Goal: Information Seeking & Learning: Learn about a topic

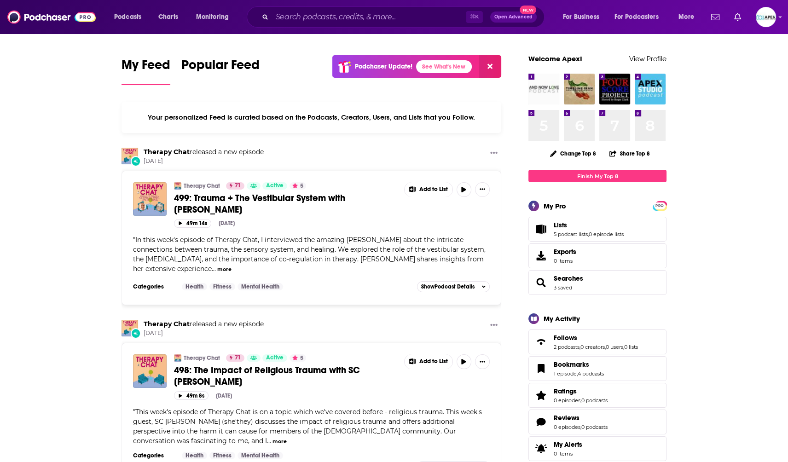
click at [553, 92] on img "And Now Love Podcast" at bounding box center [544, 89] width 31 height 31
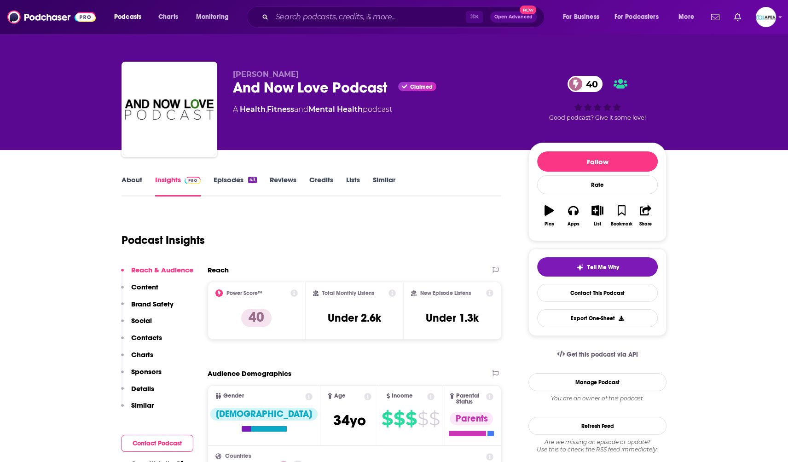
click at [236, 184] on link "Episodes 43" at bounding box center [235, 185] width 43 height 21
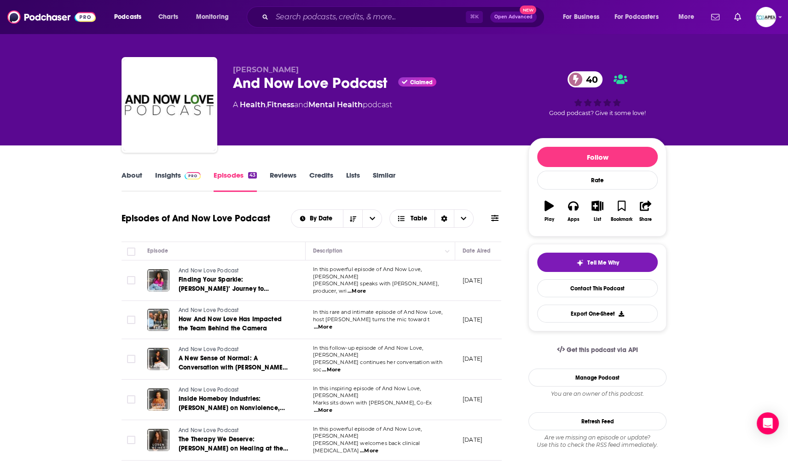
scroll to position [5, 0]
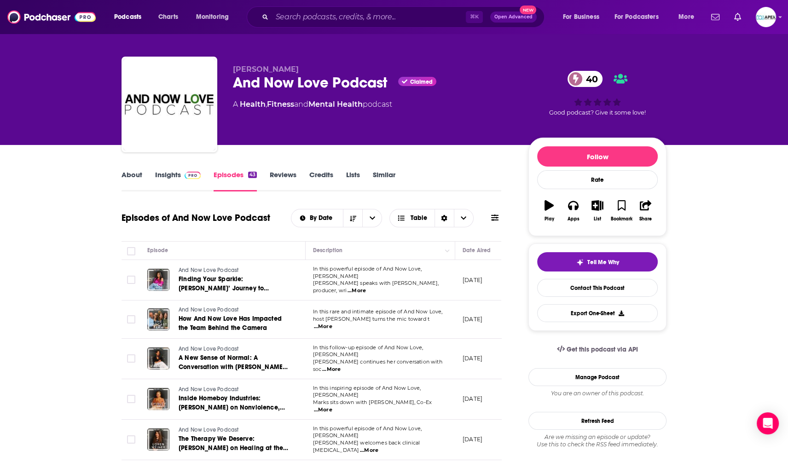
click at [160, 177] on link "Insights" at bounding box center [178, 180] width 46 height 21
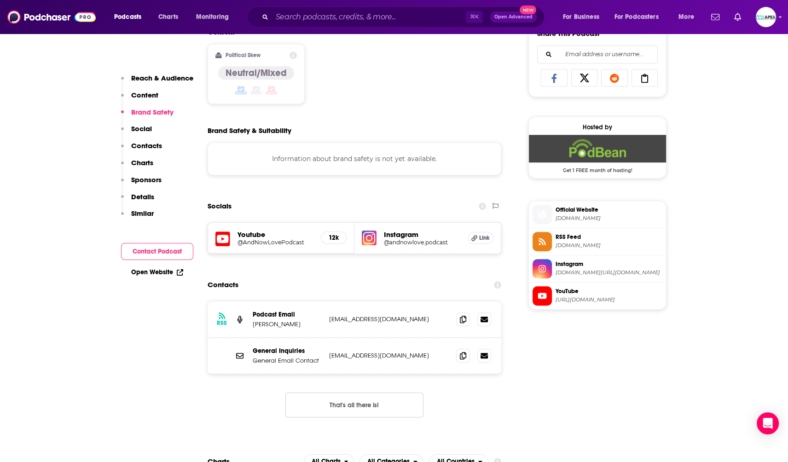
scroll to position [722, 0]
click at [611, 275] on span "instagram.com/andnowlove.podcast" at bounding box center [609, 272] width 107 height 7
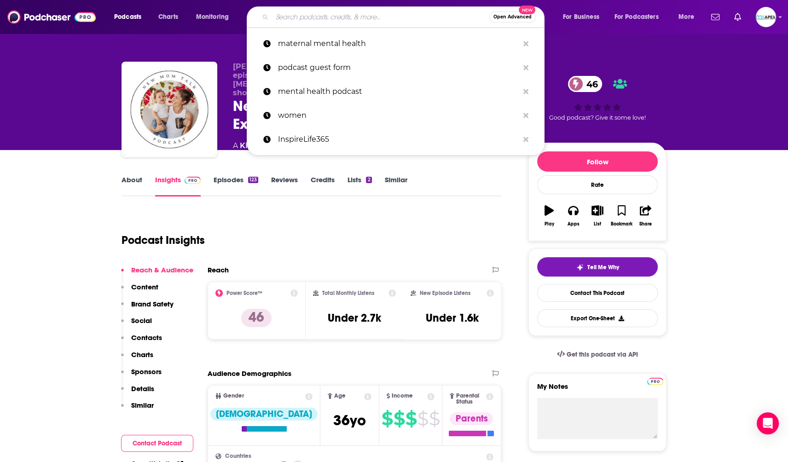
type input "What I Wish I Knew : A Podcast About Pregnancy, Parenting, and Women's Health"
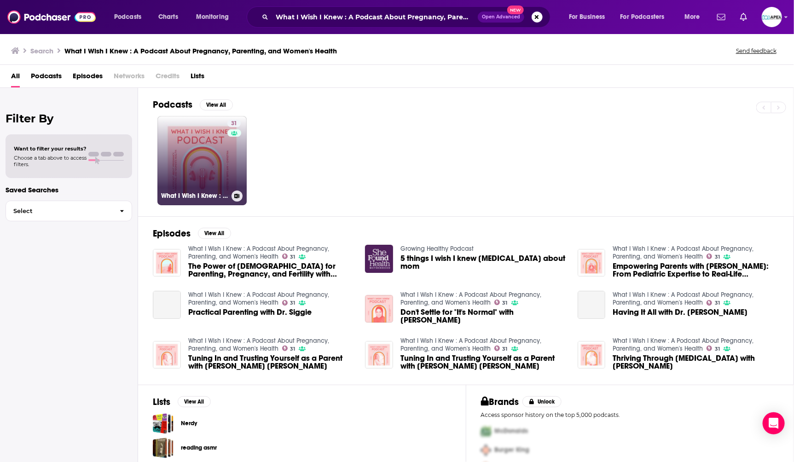
click at [205, 152] on link "31 What I Wish I Knew : A Podcast About Pregnancy, Parenting, and Women's Health" at bounding box center [201, 160] width 89 height 89
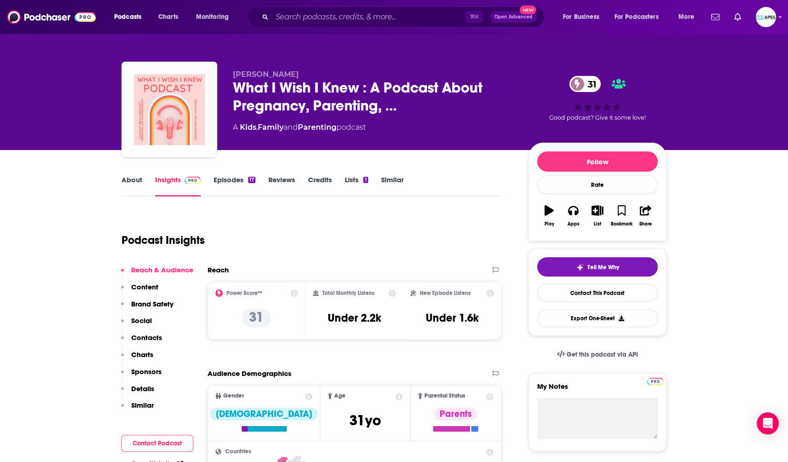
click at [227, 182] on link "Episodes 17" at bounding box center [235, 185] width 42 height 21
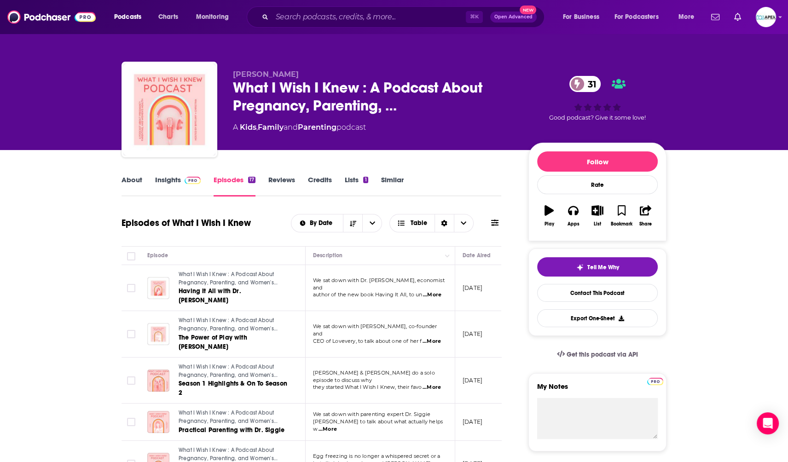
click at [125, 181] on link "About" at bounding box center [132, 185] width 21 height 21
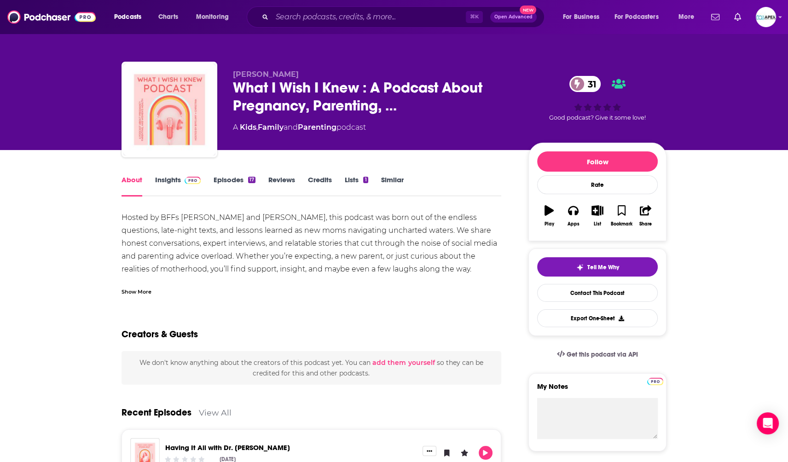
click at [172, 181] on link "Insights" at bounding box center [178, 185] width 46 height 21
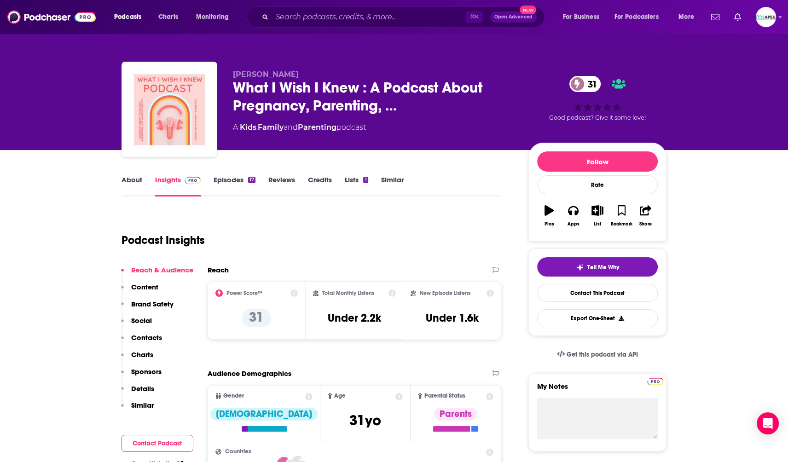
click at [129, 181] on link "About" at bounding box center [132, 185] width 21 height 21
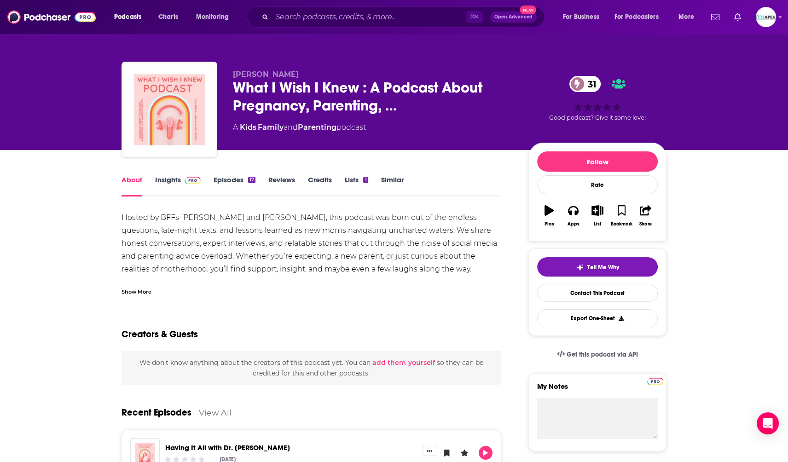
click at [135, 292] on div "Show More" at bounding box center [137, 291] width 30 height 9
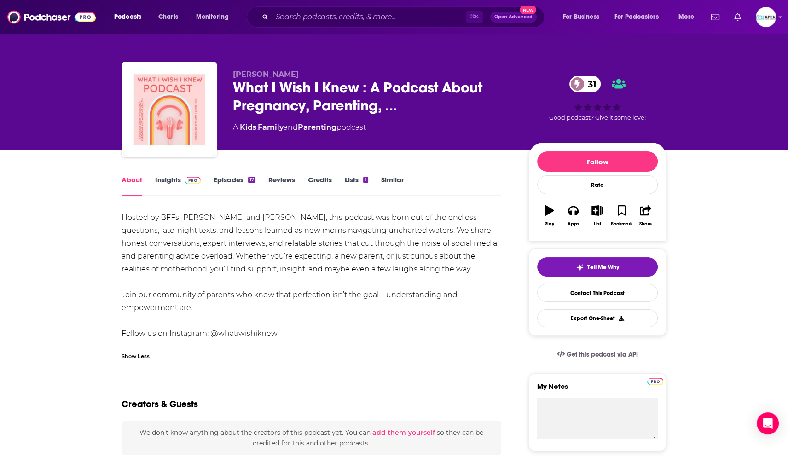
drag, startPoint x: 127, startPoint y: 215, endPoint x: 360, endPoint y: 309, distance: 251.3
click at [360, 309] on div "Hosted by BFFs [PERSON_NAME] and [PERSON_NAME], this podcast was born out of th…" at bounding box center [312, 275] width 380 height 129
copy div "Hosted by BFFs [PERSON_NAME] and [PERSON_NAME], this podcast was born out of th…"
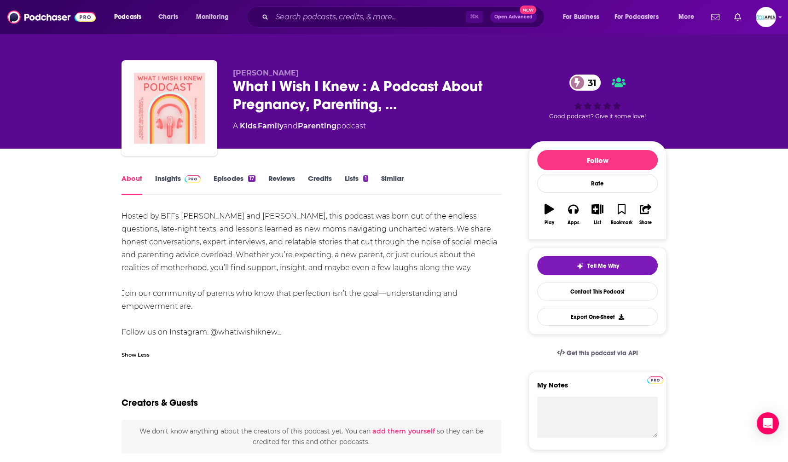
scroll to position [1, 0]
click at [172, 181] on link "Insights" at bounding box center [178, 184] width 46 height 21
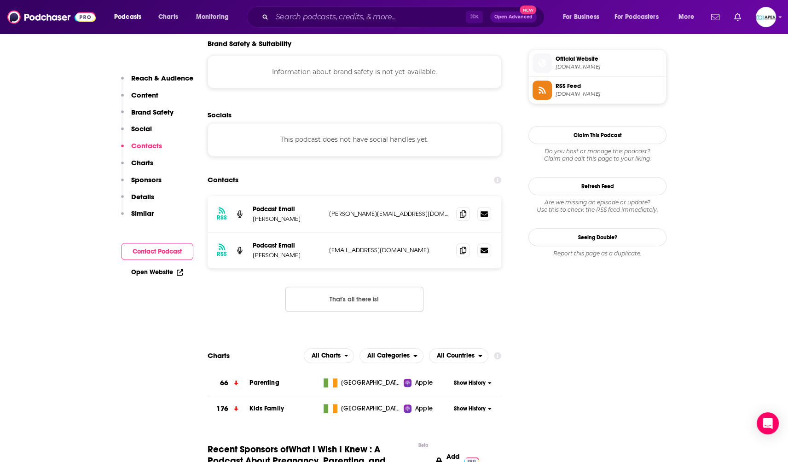
scroll to position [658, 0]
click at [458, 215] on span at bounding box center [463, 214] width 14 height 14
click at [464, 252] on icon at bounding box center [463, 249] width 6 height 7
